Goal: Submit feedback/report problem: Submit feedback/report problem

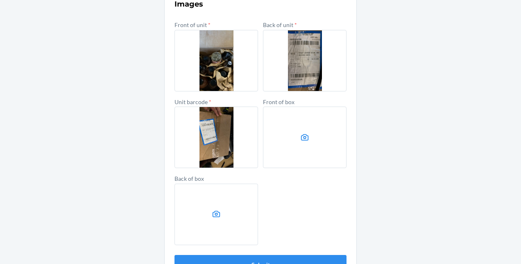
scroll to position [364, 0]
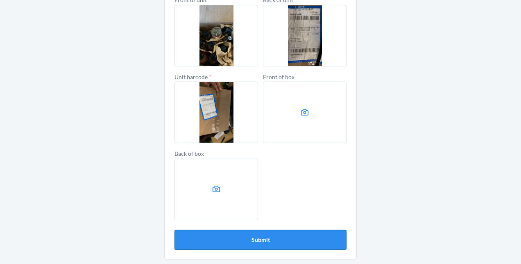
click at [256, 242] on button "Submit" at bounding box center [261, 240] width 172 height 20
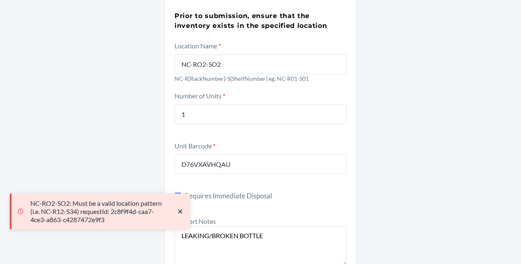
scroll to position [66, 0]
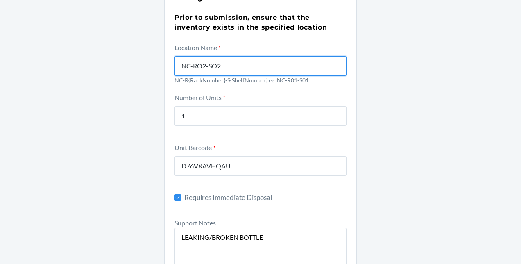
click at [199, 68] on input "NC-RO2-SO2" at bounding box center [261, 66] width 172 height 20
click at [213, 64] on input "NC-R02-SO2" at bounding box center [261, 66] width 172 height 20
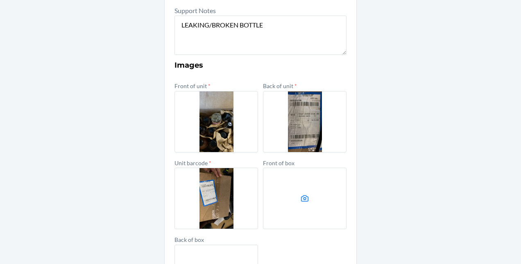
scroll to position [364, 0]
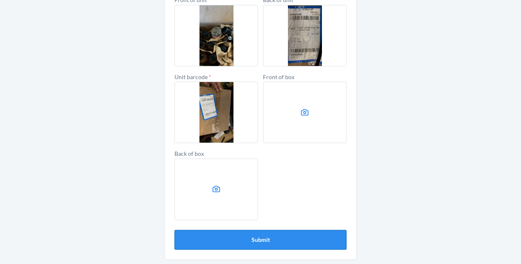
type input "NC-R02-S02"
click at [298, 236] on button "Submit" at bounding box center [261, 240] width 172 height 20
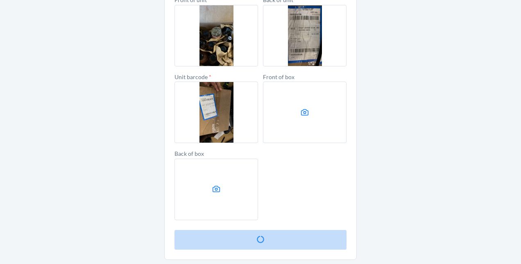
scroll to position [0, 0]
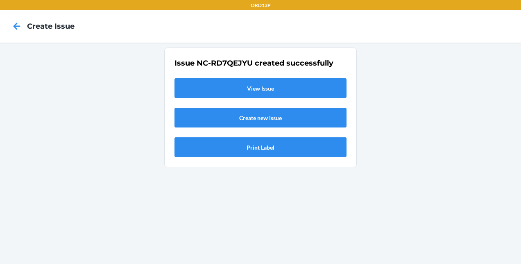
click at [250, 85] on link "View Issue" at bounding box center [261, 88] width 172 height 20
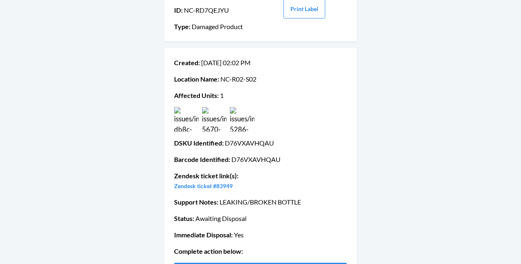
scroll to position [41, 0]
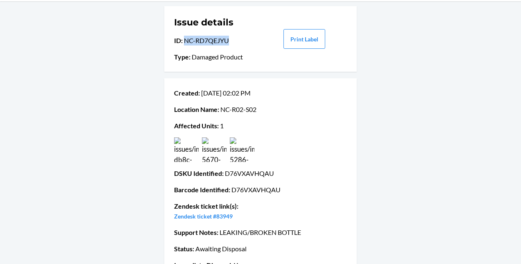
drag, startPoint x: 182, startPoint y: 40, endPoint x: 226, endPoint y: 39, distance: 43.8
click at [226, 39] on p "ID : NC-RD7QEJYU" at bounding box center [217, 41] width 86 height 10
copy p "NC-RD7QEJYU"
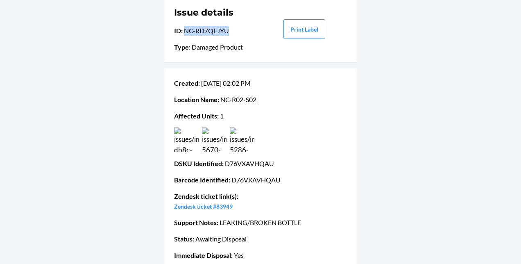
scroll to position [49, 0]
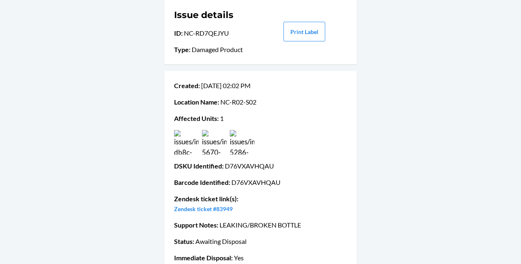
drag, startPoint x: 288, startPoint y: 208, endPoint x: 272, endPoint y: 195, distance: 21.1
click at [272, 195] on p "Zendesk ticket link(s) : Zendesk ticket #83949" at bounding box center [260, 204] width 173 height 20
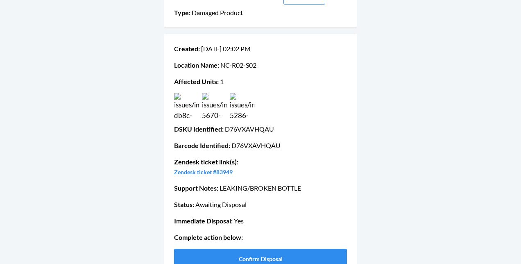
scroll to position [102, 0]
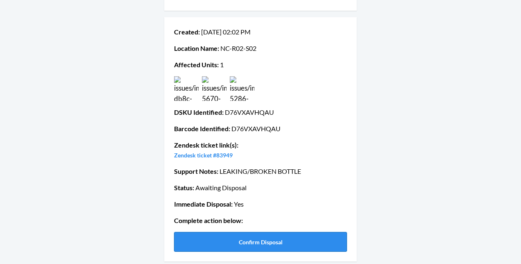
click at [285, 250] on button "Confirm Disposal" at bounding box center [260, 242] width 173 height 20
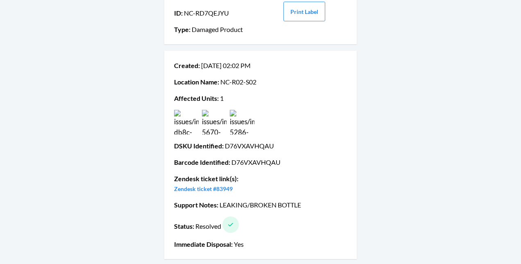
scroll to position [0, 0]
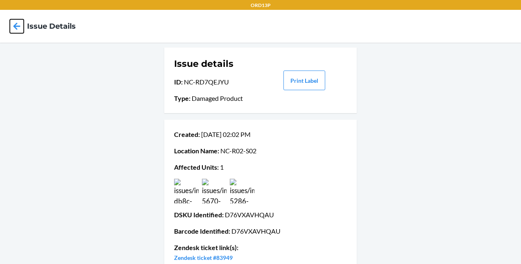
click at [16, 27] on icon at bounding box center [17, 26] width 14 height 14
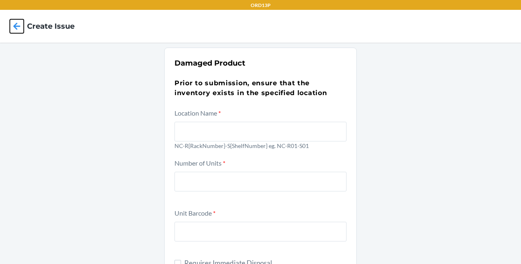
click at [18, 30] on icon at bounding box center [17, 26] width 14 height 14
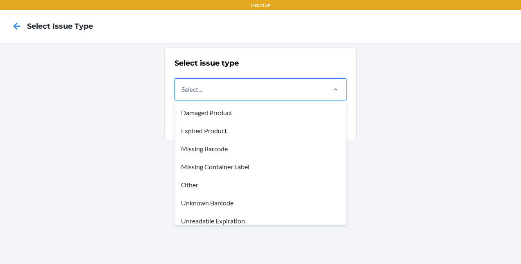
click at [188, 97] on div "Select..." at bounding box center [250, 89] width 150 height 21
click at [182, 94] on input "option Damaged Product focused, 1 of 8. 8 results available. Use Up and Down to…" at bounding box center [182, 89] width 1 height 10
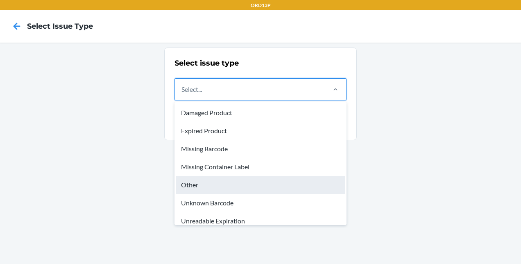
click at [222, 185] on div "Other" at bounding box center [260, 185] width 169 height 18
click at [182, 94] on input "option Other focused, 5 of 8. 8 results available. Use Up and Down to choose op…" at bounding box center [182, 89] width 1 height 10
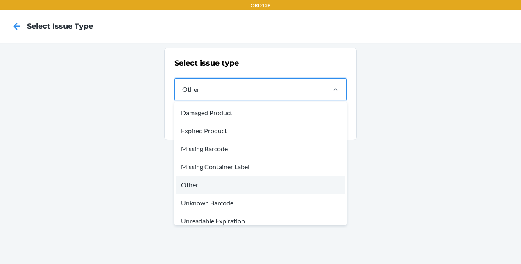
click at [268, 94] on div "Other" at bounding box center [250, 89] width 150 height 21
click at [182, 94] on input "option Other, selected. option Other focused, 5 of 8. 8 results available. Use …" at bounding box center [182, 89] width 1 height 10
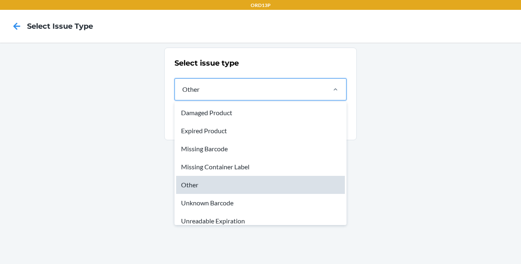
click at [250, 188] on div "Other" at bounding box center [260, 185] width 169 height 18
click at [182, 94] on input "option Other, selected. option Other focused, 5 of 8. 8 results available. Use …" at bounding box center [182, 89] width 1 height 10
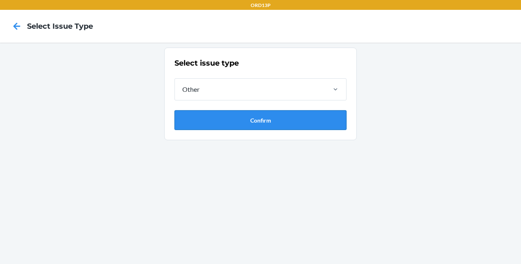
click at [267, 124] on button "Confirm" at bounding box center [261, 120] width 172 height 20
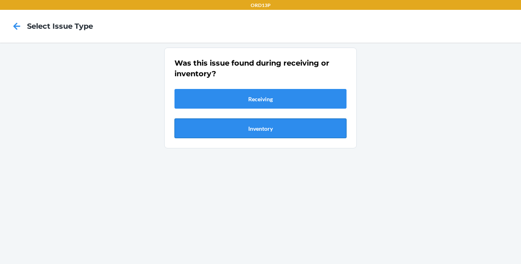
click at [266, 127] on button "Inventory" at bounding box center [261, 128] width 172 height 20
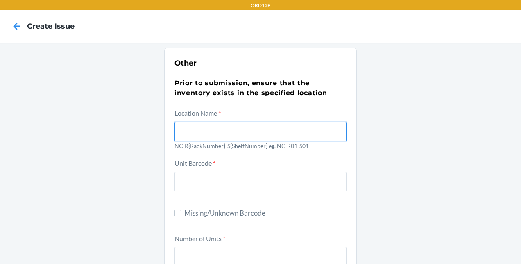
click at [239, 125] on input "text" at bounding box center [261, 132] width 172 height 20
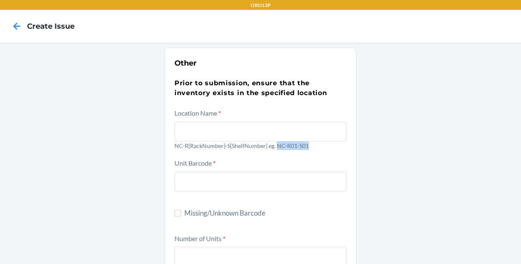
drag, startPoint x: 272, startPoint y: 145, endPoint x: 306, endPoint y: 142, distance: 33.7
click at [306, 142] on p "NC-R{RackNumber}-S{ShelfNumber} eg. NC-R01-S01" at bounding box center [261, 145] width 172 height 9
copy p "NC-R01-S01"
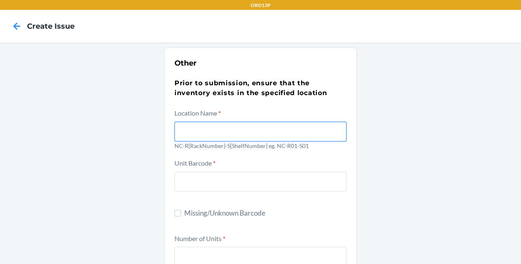
click at [281, 128] on input "text" at bounding box center [261, 132] width 172 height 20
paste input "NC-R01-S01"
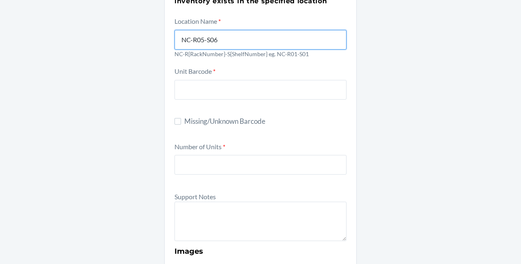
scroll to position [92, 0]
type input "NC-R05-S06"
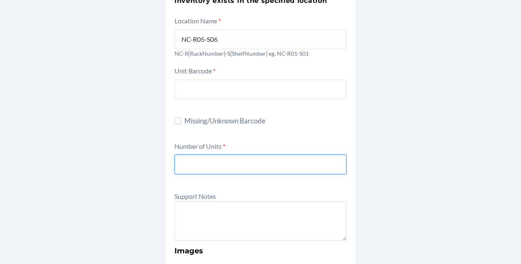
click at [229, 159] on input "number" at bounding box center [261, 164] width 172 height 20
type input "200"
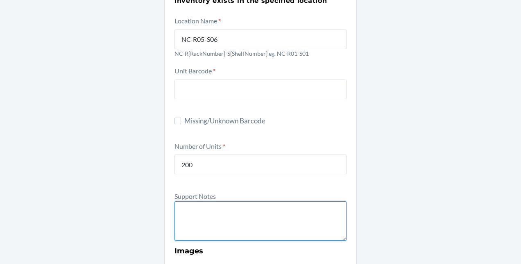
click at [219, 223] on textarea at bounding box center [261, 220] width 172 height 39
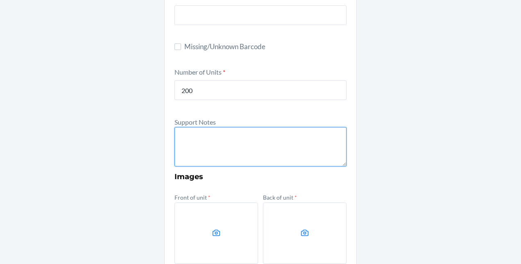
scroll to position [168, 0]
type textarea "d"
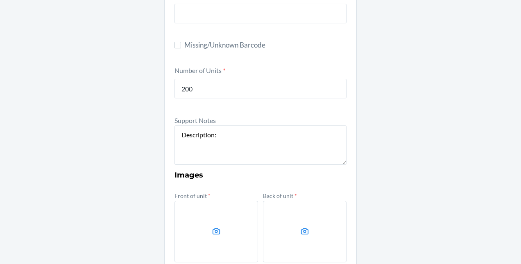
click at [220, 211] on label at bounding box center [217, 231] width 84 height 61
click at [0, 0] on input "file" at bounding box center [0, 0] width 0 height 0
click at [300, 231] on icon at bounding box center [304, 231] width 9 height 9
click at [0, 0] on input "file" at bounding box center [0, 0] width 0 height 0
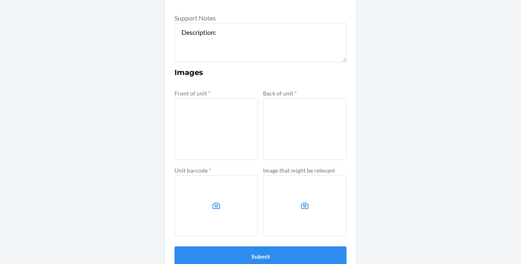
scroll to position [275, 0]
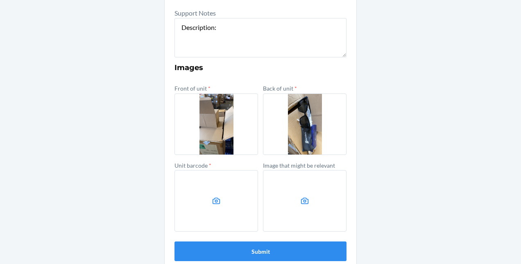
click at [212, 200] on icon at bounding box center [216, 200] width 9 height 9
click at [0, 0] on input "file" at bounding box center [0, 0] width 0 height 0
click at [296, 200] on label at bounding box center [305, 200] width 84 height 61
click at [0, 0] on input "file" at bounding box center [0, 0] width 0 height 0
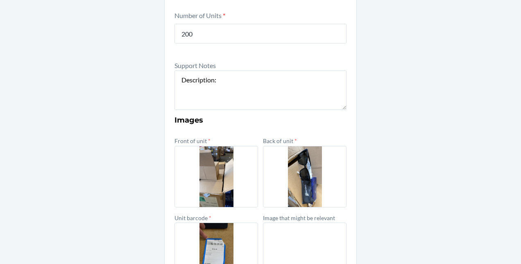
scroll to position [287, 0]
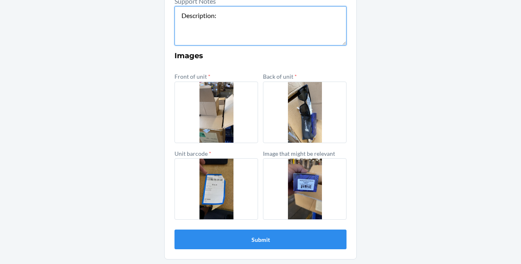
click at [223, 17] on textarea "Description:" at bounding box center [261, 25] width 172 height 39
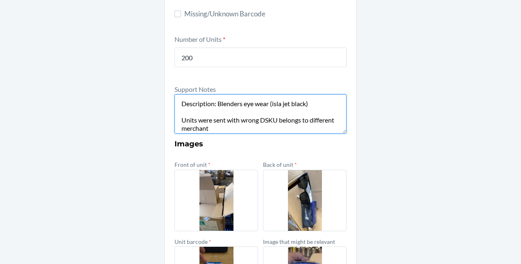
scroll to position [74, 0]
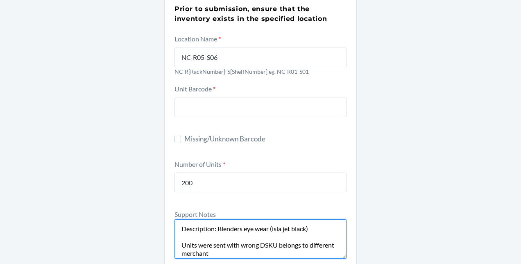
type textarea "Description: Blenders eye wear (isla jet black) Units were sent with wrong DSKU…"
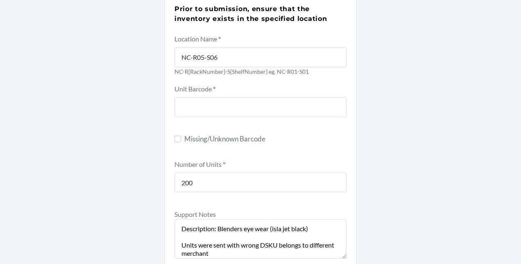
click at [175, 134] on label "Missing/Unknown Barcode" at bounding box center [261, 139] width 172 height 11
click at [175, 136] on input "Missing/Unknown Barcode" at bounding box center [178, 139] width 7 height 7
checkbox input "true"
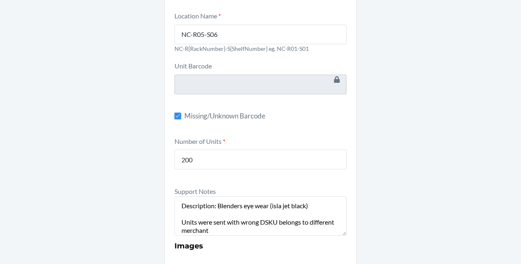
scroll to position [98, 0]
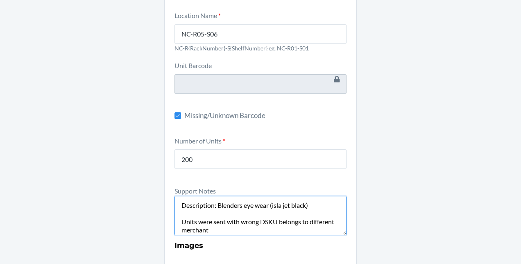
click at [257, 225] on textarea "Description: Blenders eye wear (isla jet black) Units were sent with wrong DSKU…" at bounding box center [261, 215] width 172 height 39
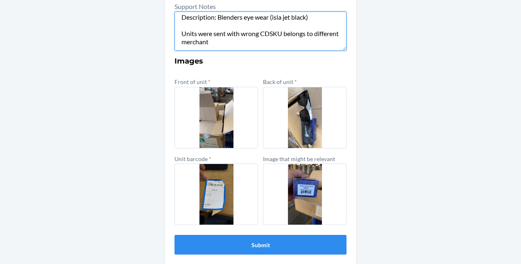
scroll to position [287, 0]
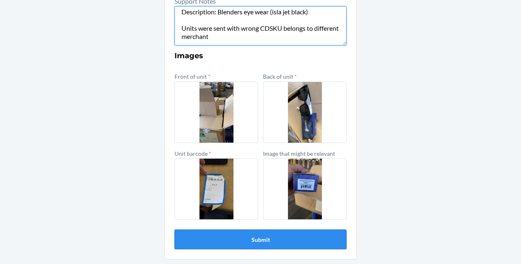
type textarea "Description: Blenders eye wear (isla jet black) Units were sent with wrong CDSK…"
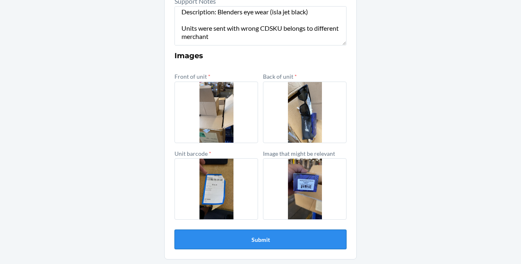
click at [266, 245] on button "Submit" at bounding box center [261, 239] width 172 height 20
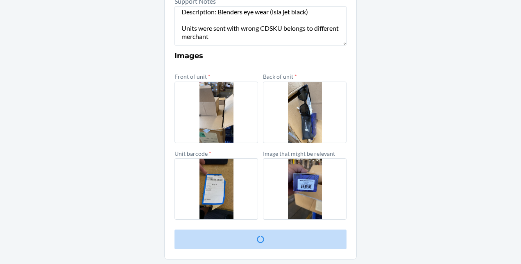
scroll to position [0, 0]
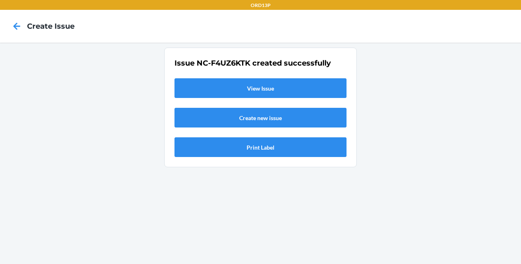
click at [290, 89] on link "View Issue" at bounding box center [261, 88] width 172 height 20
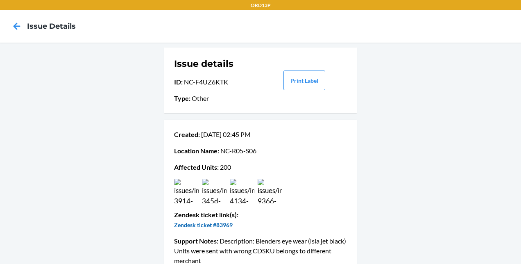
click at [205, 225] on link "Zendesk ticket #83969" at bounding box center [203, 224] width 59 height 7
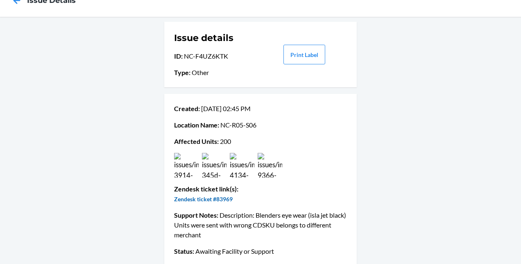
scroll to position [25, 0]
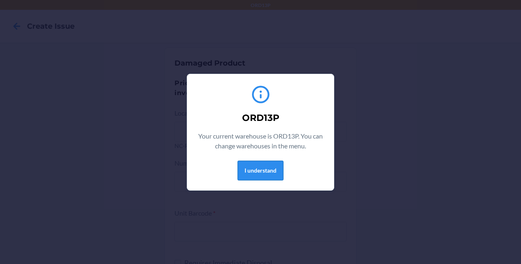
click at [260, 179] on button "I understand" at bounding box center [261, 171] width 46 height 20
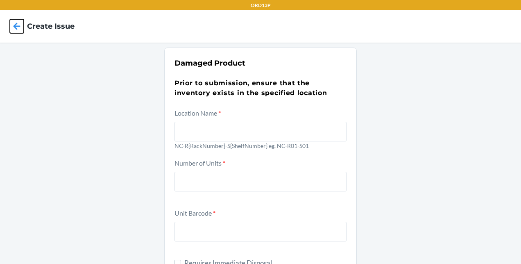
click at [19, 31] on icon at bounding box center [17, 26] width 14 height 14
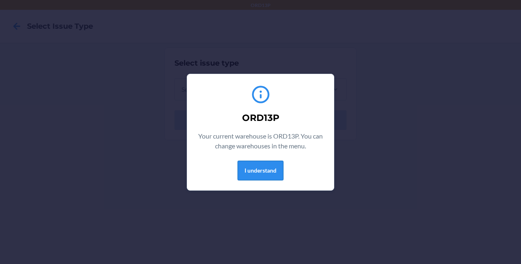
click at [250, 169] on button "I understand" at bounding box center [261, 171] width 46 height 20
click at [250, 174] on button "I understand" at bounding box center [261, 171] width 46 height 20
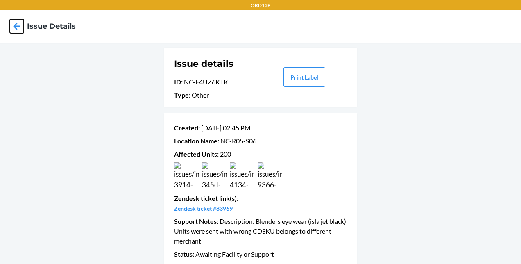
click at [14, 25] on icon at bounding box center [17, 26] width 7 height 7
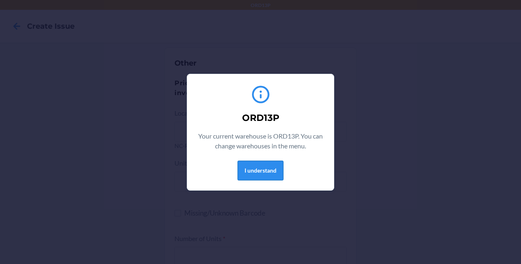
click at [277, 168] on button "I understand" at bounding box center [261, 171] width 46 height 20
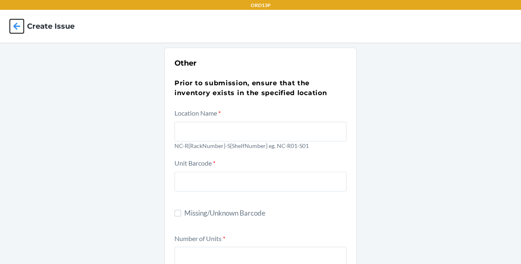
click at [17, 25] on icon at bounding box center [17, 26] width 14 height 14
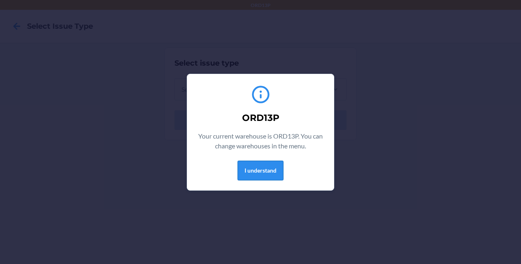
click at [256, 170] on button "I understand" at bounding box center [261, 171] width 46 height 20
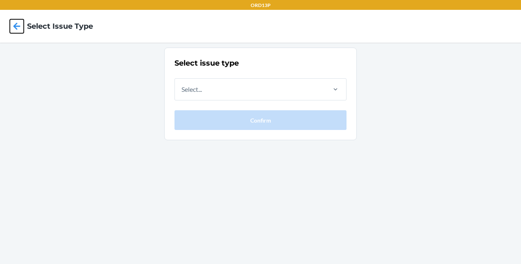
click at [20, 30] on icon at bounding box center [17, 26] width 14 height 14
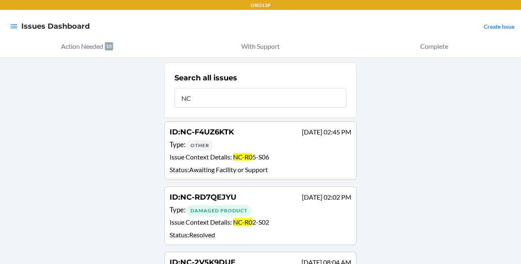
type input "N"
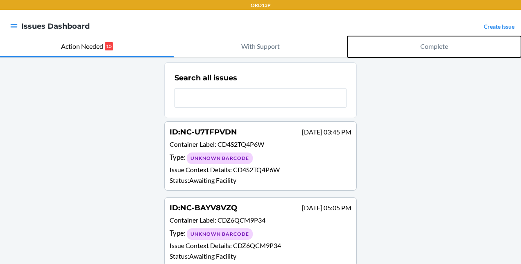
click at [426, 49] on p "Complete" at bounding box center [434, 46] width 28 height 10
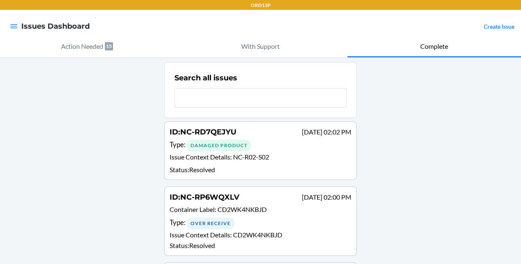
click at [230, 131] on span "NC-RD7QEJYU" at bounding box center [208, 131] width 56 height 9
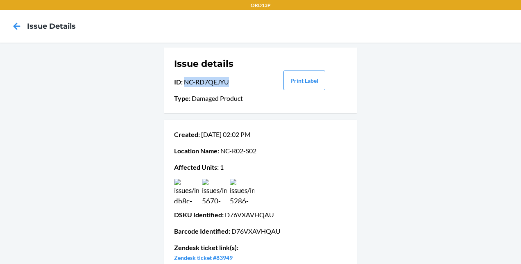
drag, startPoint x: 181, startPoint y: 82, endPoint x: 225, endPoint y: 83, distance: 44.7
click at [225, 83] on p "ID : NC-RD7QEJYU" at bounding box center [217, 82] width 86 height 10
copy p "NC-RD7QEJYU"
